Goal: Information Seeking & Learning: Learn about a topic

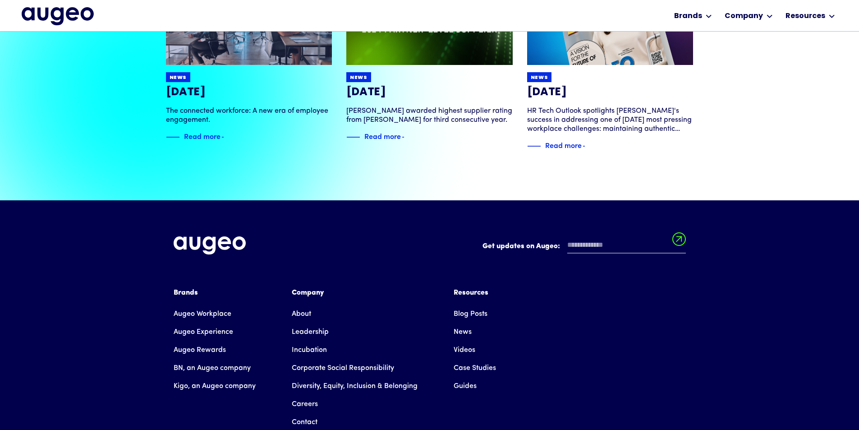
scroll to position [2001, 0]
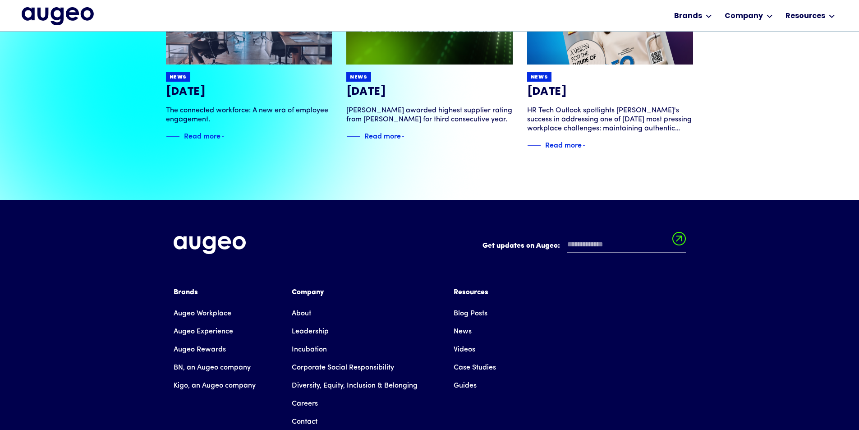
click at [187, 341] on link "Augeo Rewards" at bounding box center [200, 350] width 52 height 18
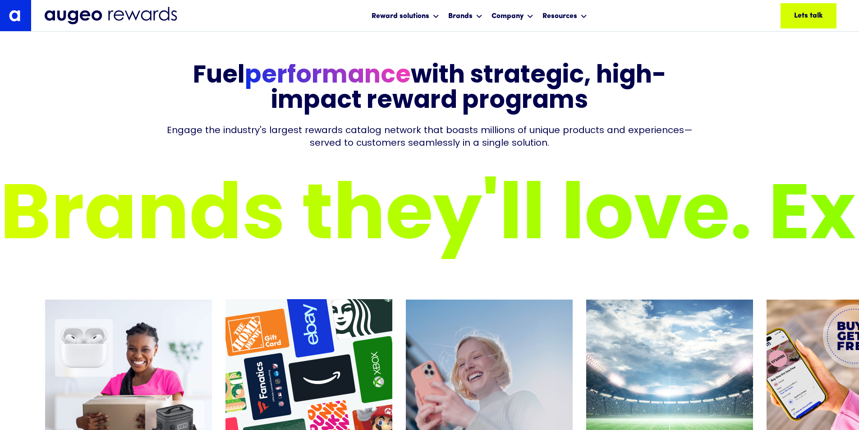
scroll to position [3183, 0]
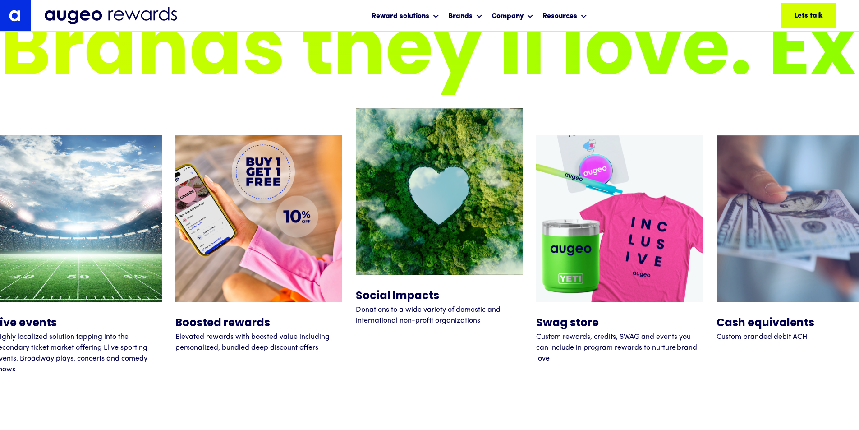
click at [432, 243] on img at bounding box center [439, 191] width 167 height 167
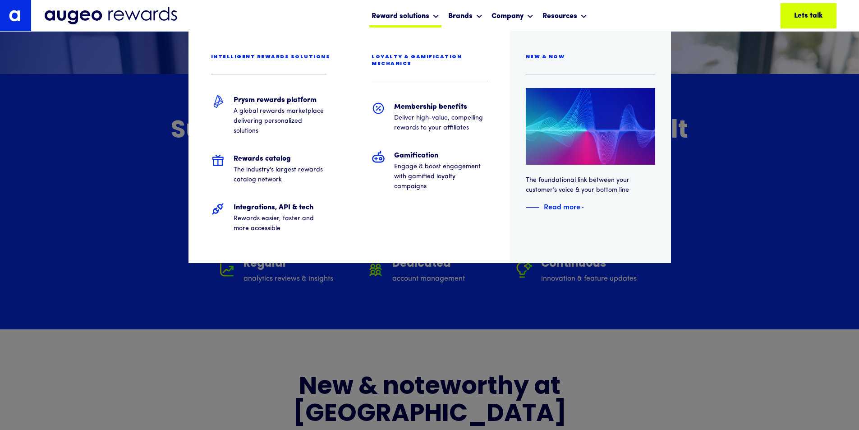
scroll to position [5147, 0]
click at [273, 56] on div "Intelligent rewards solutions" at bounding box center [271, 57] width 120 height 7
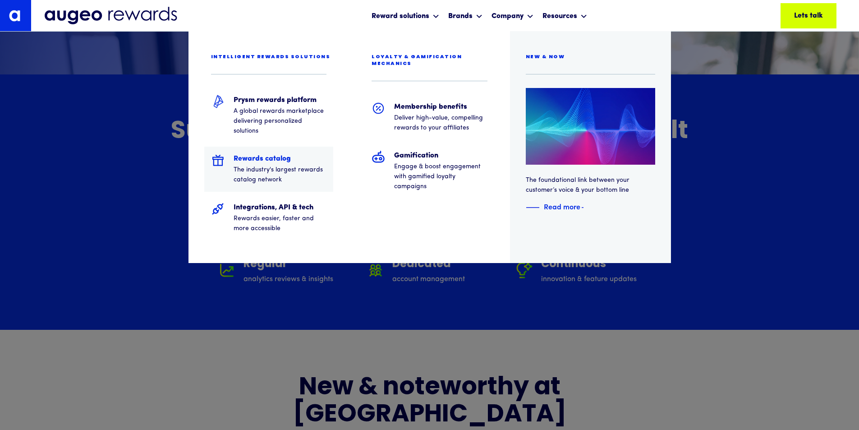
click at [287, 161] on h5 "Rewards catalog" at bounding box center [280, 158] width 93 height 11
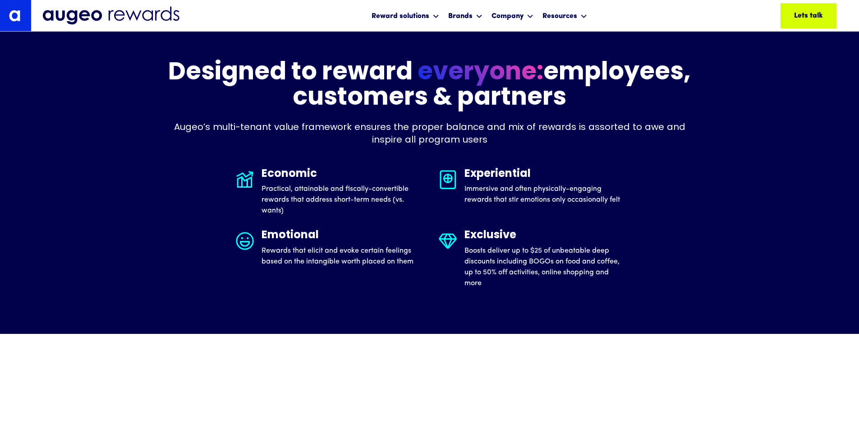
scroll to position [2547, 0]
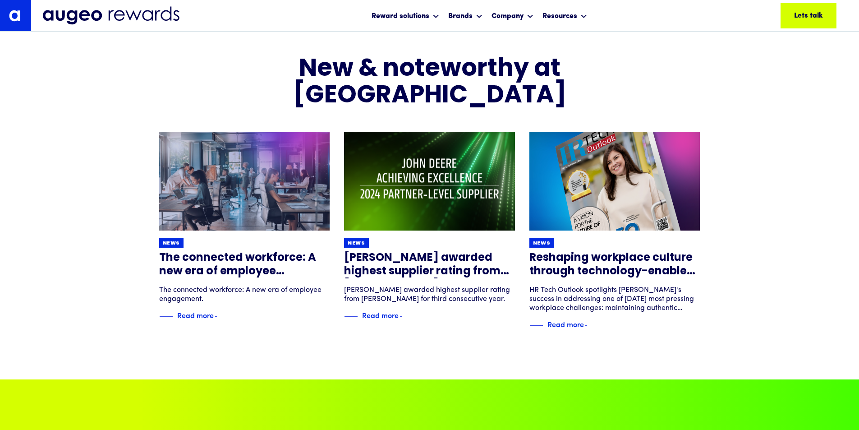
drag, startPoint x: 779, startPoint y: 236, endPoint x: 864, endPoint y: 19, distance: 232.4
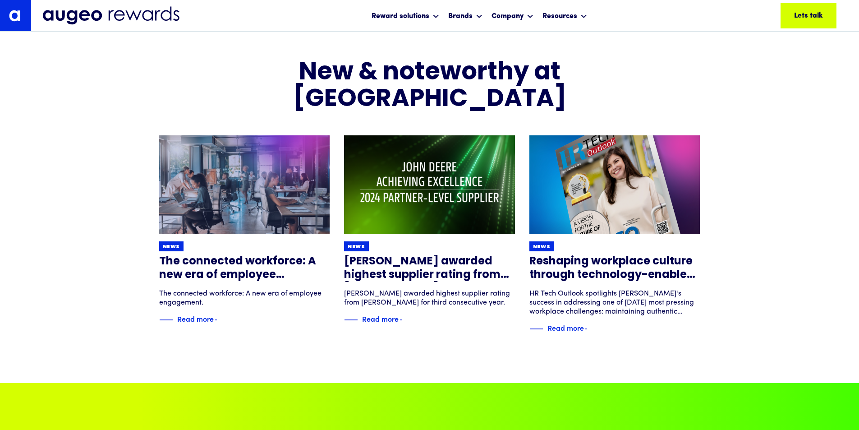
drag, startPoint x: 794, startPoint y: 147, endPoint x: 794, endPoint y: 15, distance: 131.7
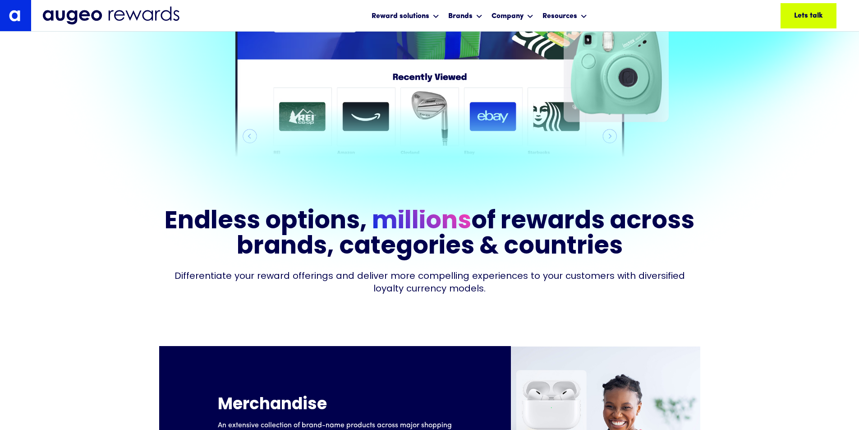
scroll to position [0, 0]
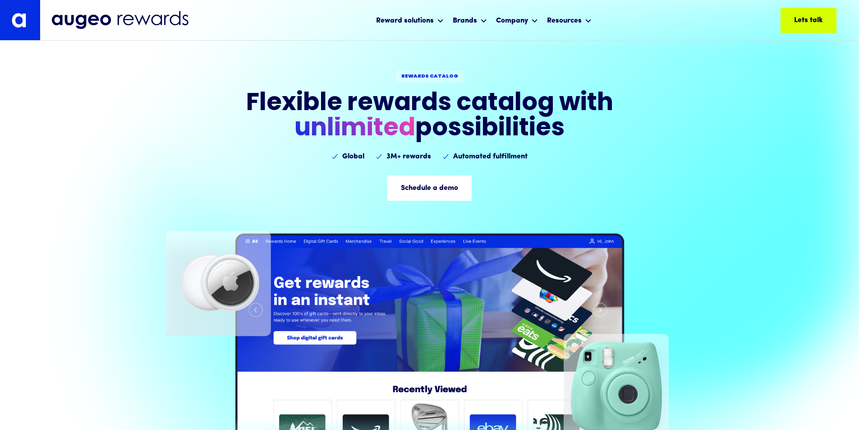
click at [38, 27] on img at bounding box center [20, 20] width 40 height 40
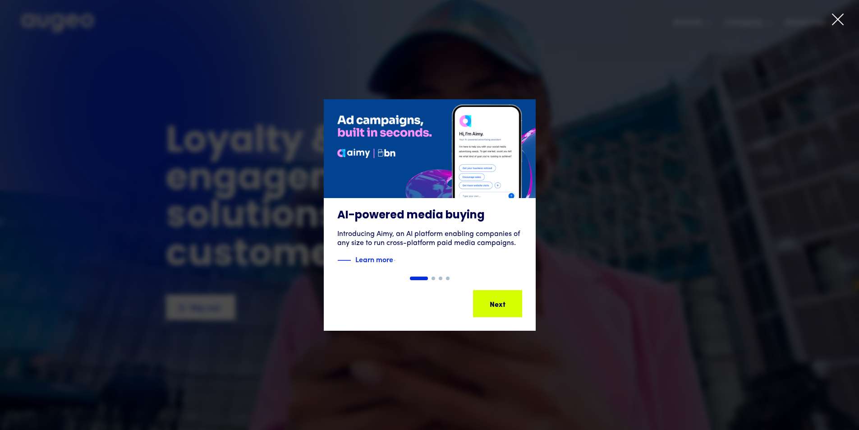
click at [836, 18] on icon at bounding box center [838, 19] width 11 height 11
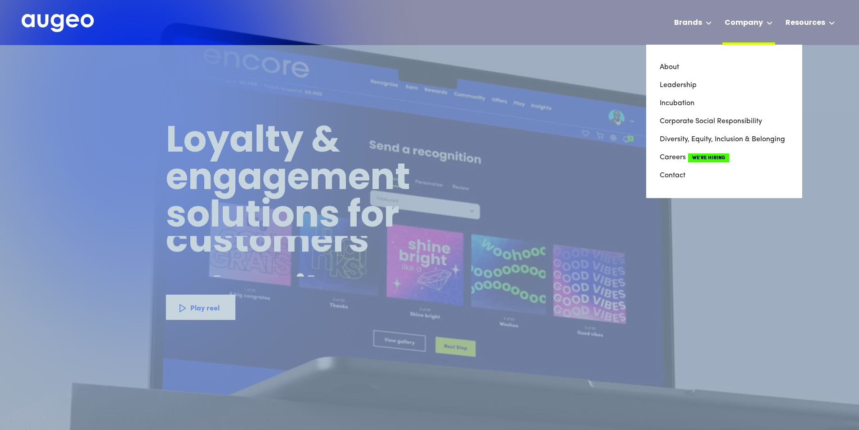
click at [765, 26] on div "Company" at bounding box center [749, 22] width 53 height 45
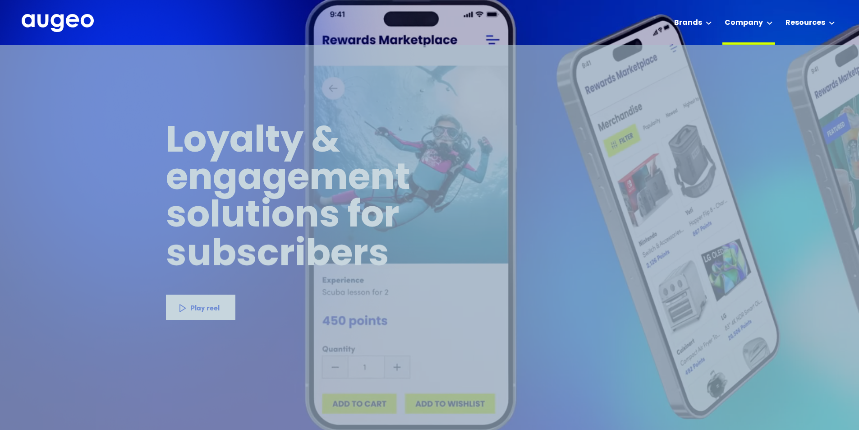
click at [768, 23] on icon at bounding box center [770, 23] width 6 height 4
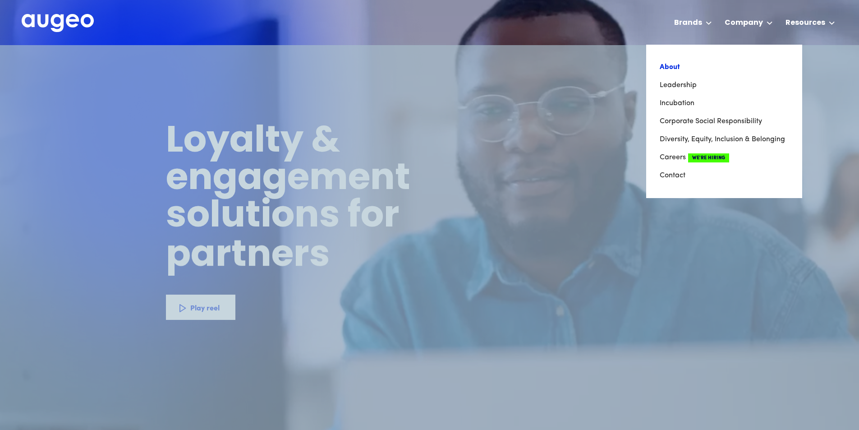
click at [673, 67] on link "About" at bounding box center [724, 67] width 129 height 18
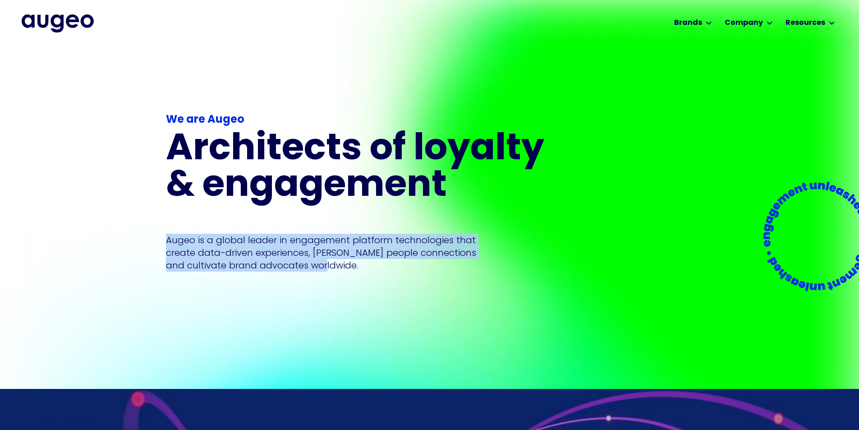
drag, startPoint x: 341, startPoint y: 254, endPoint x: 162, endPoint y: 230, distance: 180.4
click at [162, 230] on div "We are Augeo Architects of loyalty & engagement Augeo is a global leader in eng…" at bounding box center [429, 217] width 859 height 344
copy p "Augeo is a global leader in engagement platform technologies that create data-d…"
click at [27, 192] on div "We are Augeo Architects of loyalty & engagement Augeo is a global leader in eng…" at bounding box center [429, 217] width 859 height 344
